Goal: Transaction & Acquisition: Purchase product/service

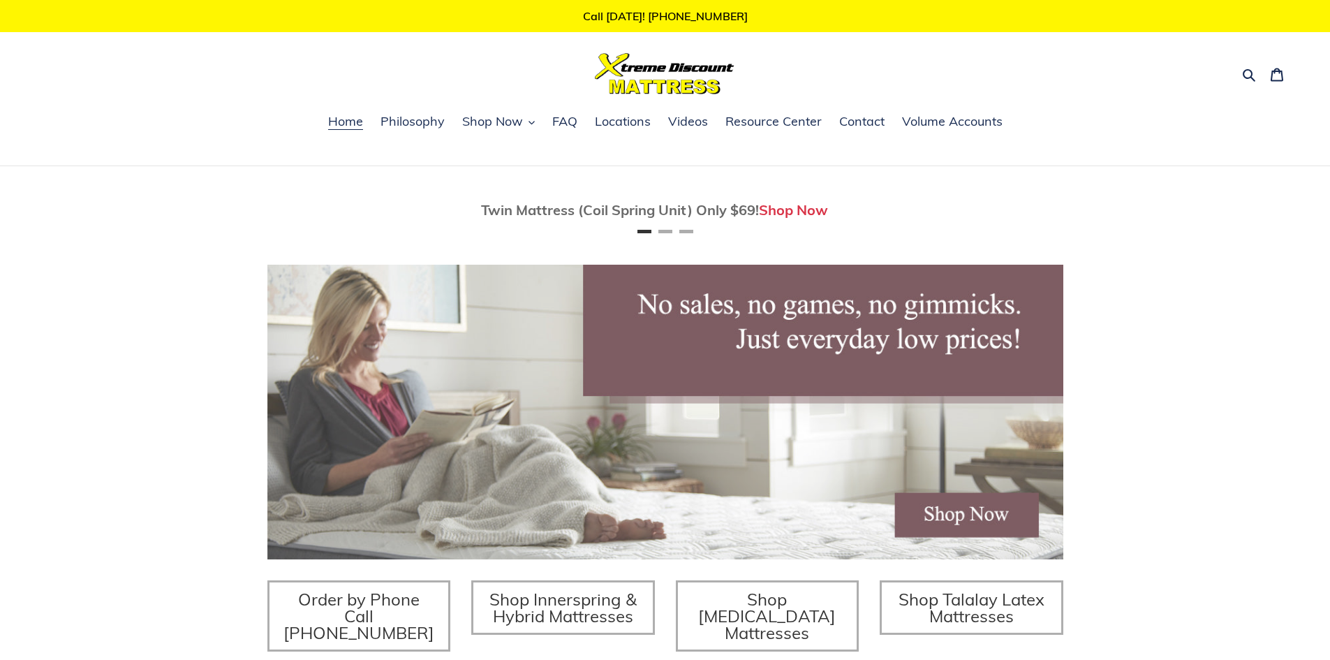
drag, startPoint x: 231, startPoint y: 477, endPoint x: 209, endPoint y: 194, distance: 283.6
click at [515, 115] on span "Shop Now" at bounding box center [492, 121] width 61 height 17
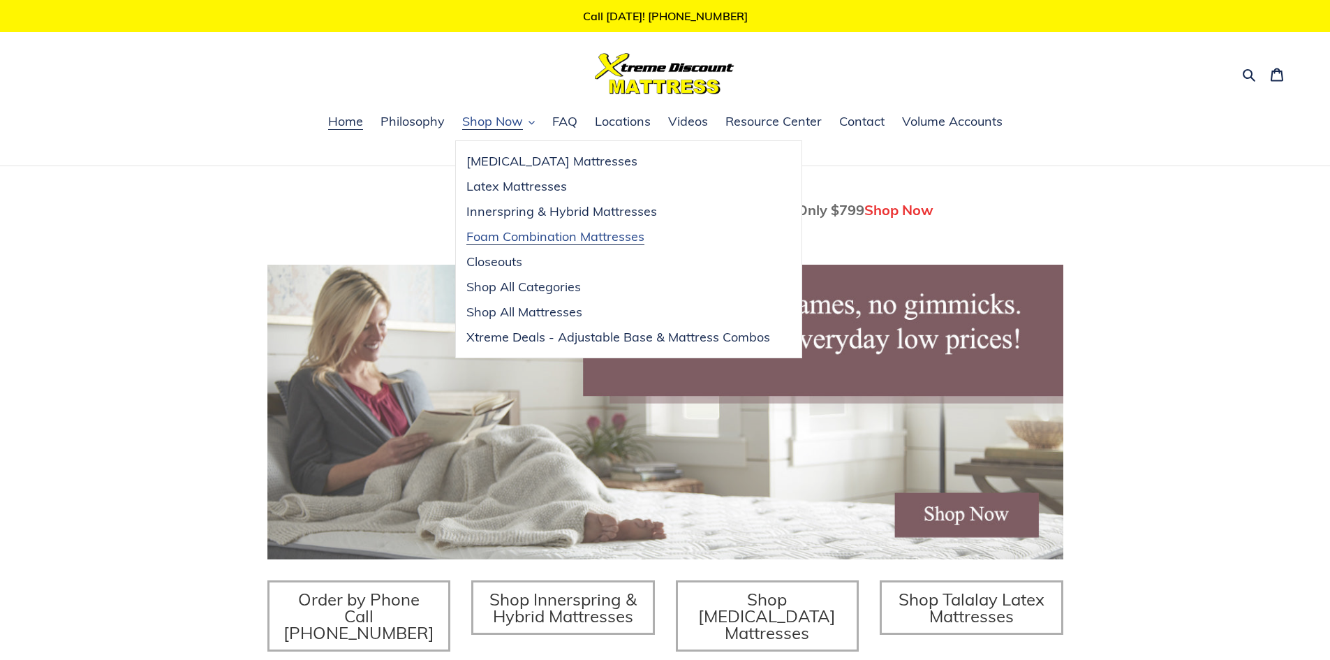
scroll to position [0, 796]
click at [586, 339] on span "Xtreme Deals - Adjustable Base & Mattress Combos" at bounding box center [618, 337] width 304 height 17
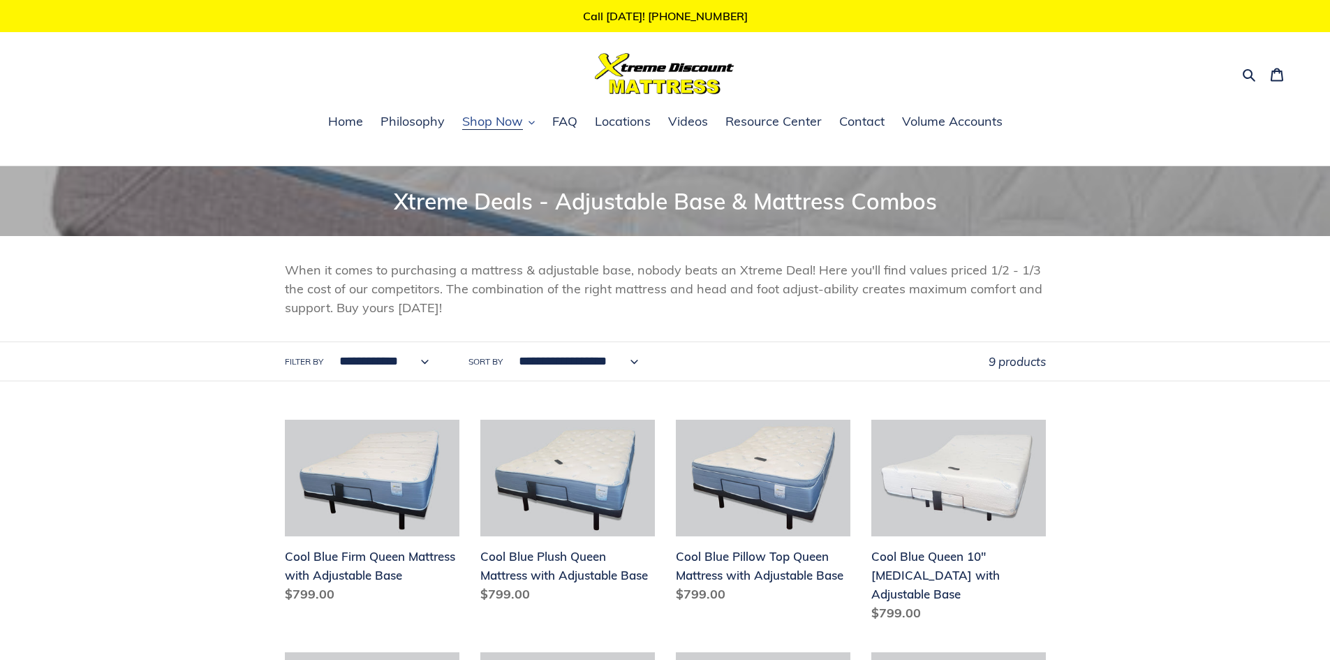
click at [531, 120] on icon "button" at bounding box center [531, 122] width 6 height 6
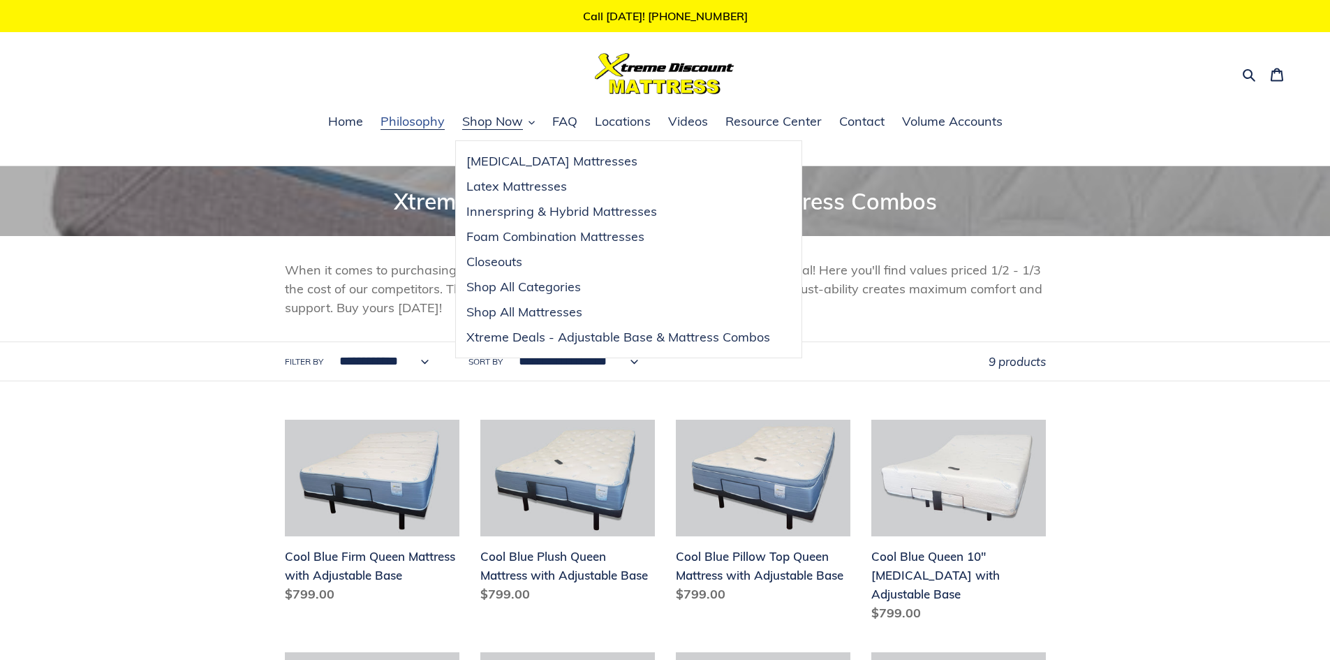
click at [438, 125] on span "Philosophy" at bounding box center [412, 121] width 64 height 17
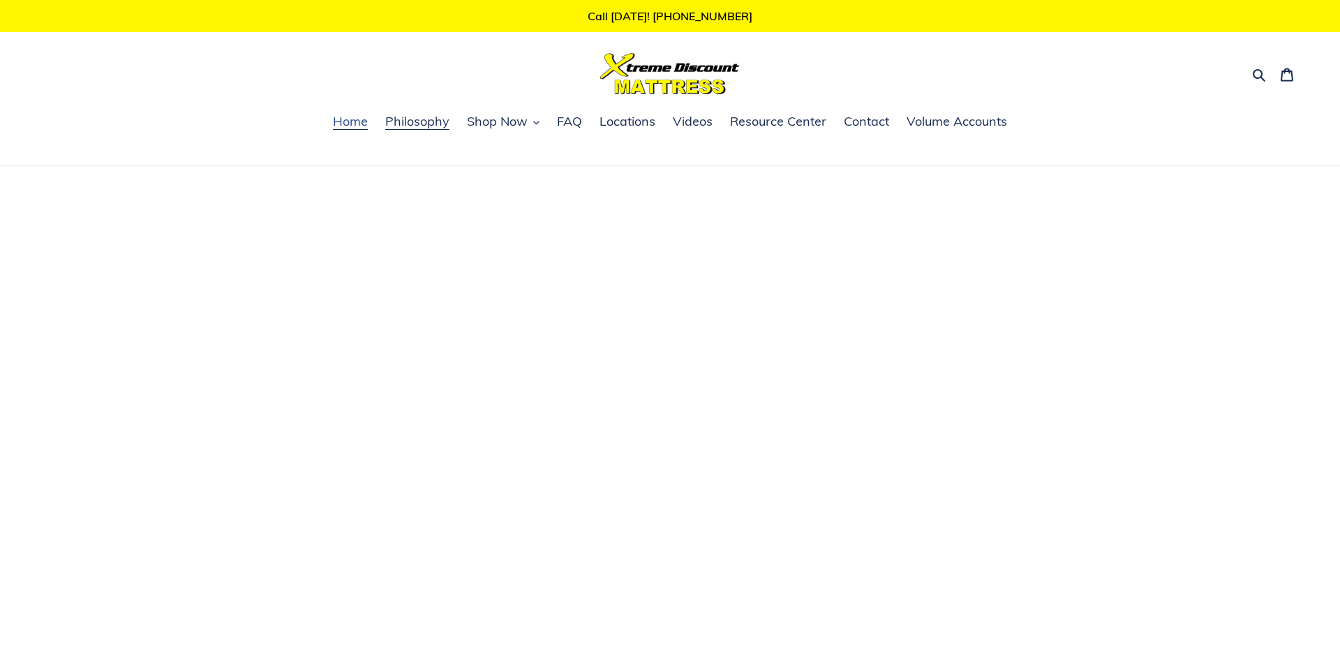
click at [365, 124] on span "Home" at bounding box center [350, 121] width 35 height 17
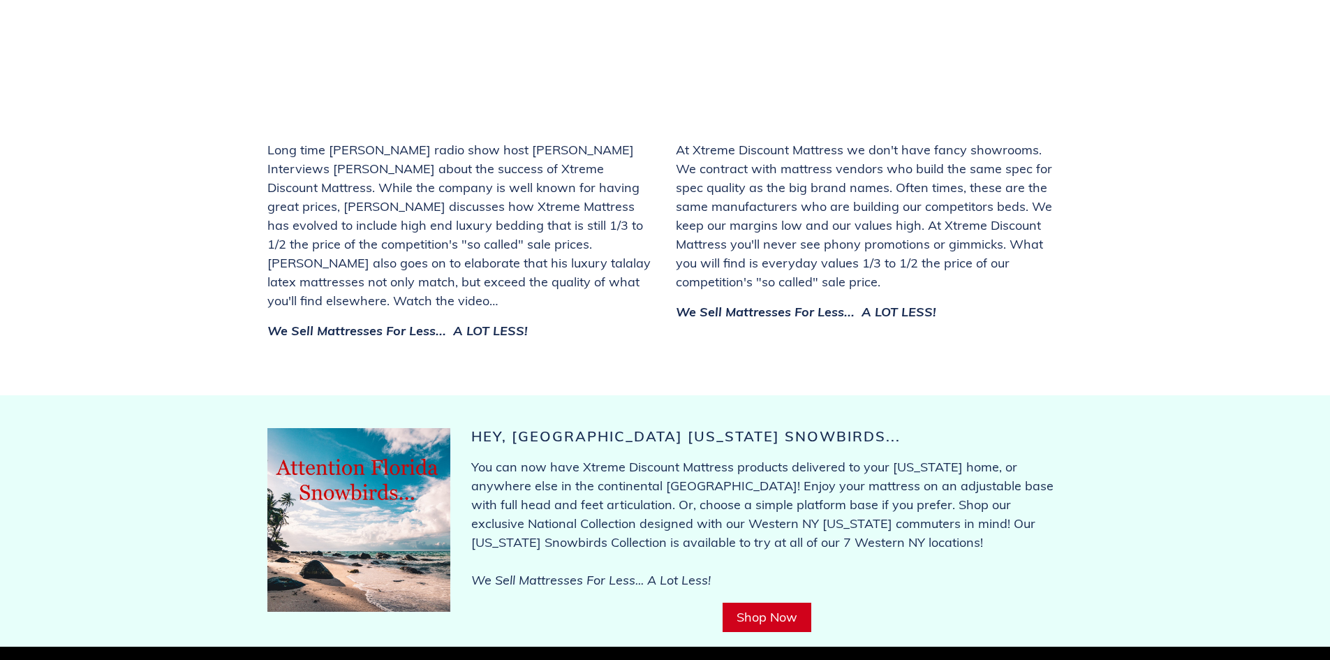
scroll to position [5425, 0]
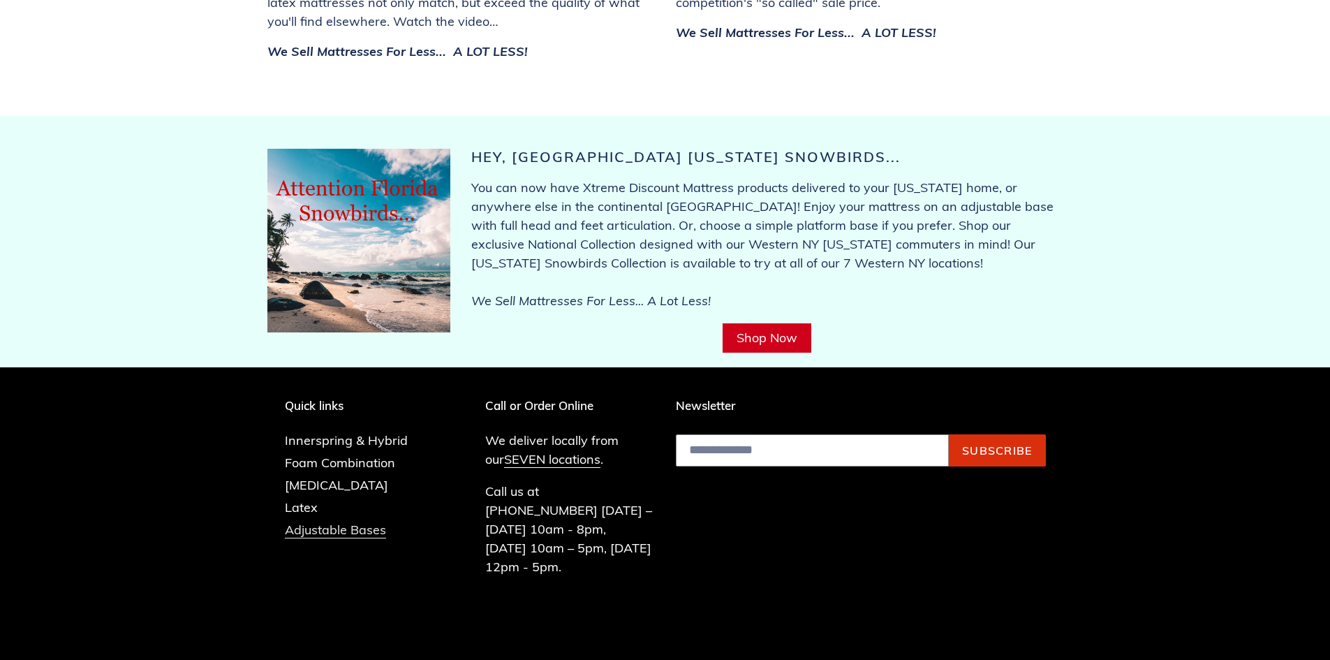
click at [309, 521] on link "Adjustable Bases" at bounding box center [335, 529] width 101 height 17
